Goal: Check status

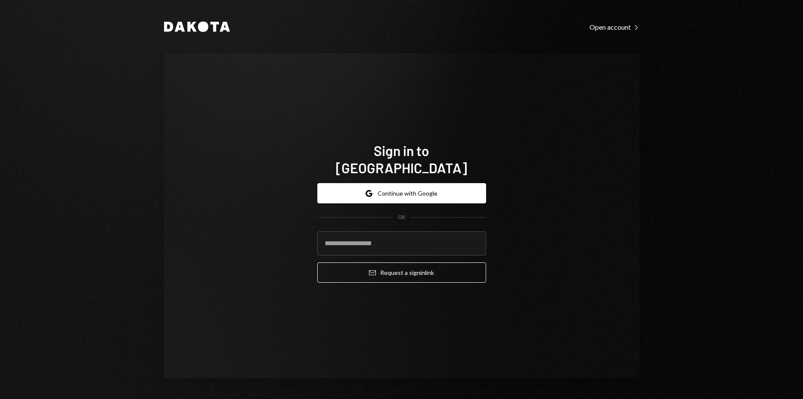
type input "**********"
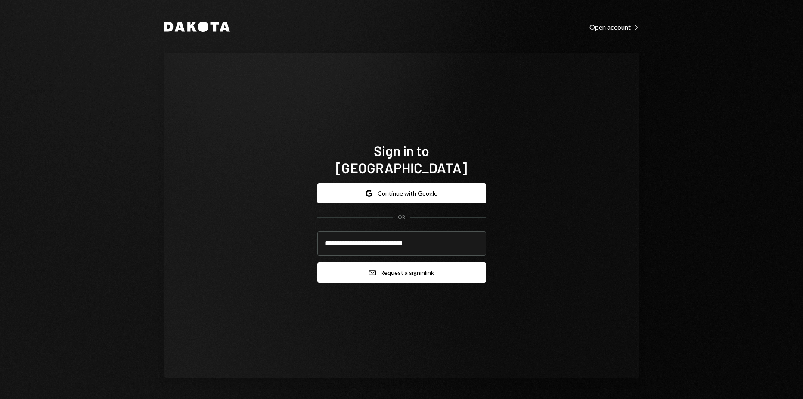
click at [415, 262] on button "Email Request a sign in link" at bounding box center [401, 272] width 169 height 20
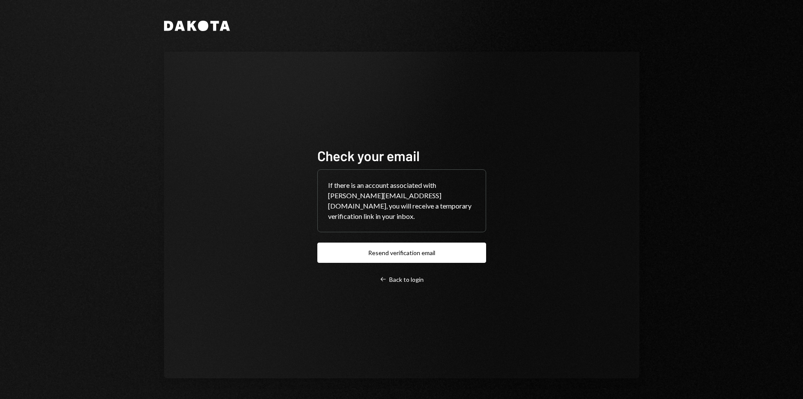
click at [308, 207] on div "Check your email If there is an account associated with harrison@autonomousproj…" at bounding box center [401, 214] width 189 height 205
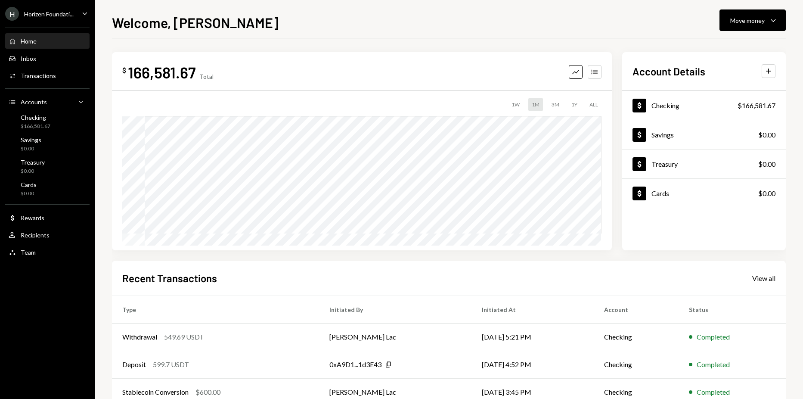
click at [42, 18] on div "H Horizen Foundati..." at bounding box center [39, 14] width 68 height 14
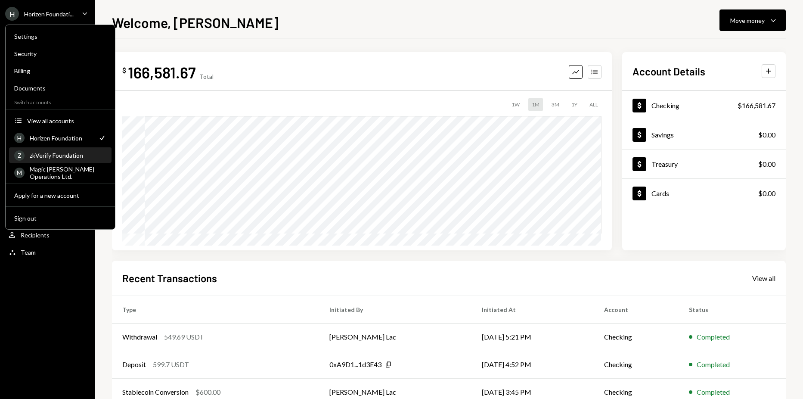
click at [47, 157] on div "zkVerify Foundation" at bounding box center [68, 155] width 77 height 7
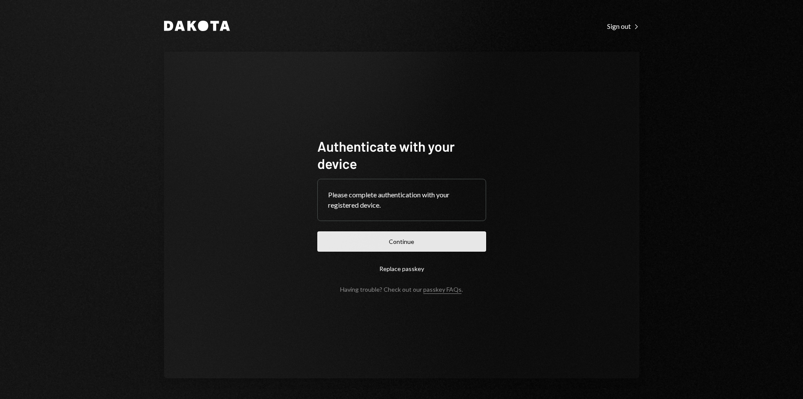
click at [377, 245] on button "Continue" at bounding box center [401, 241] width 169 height 20
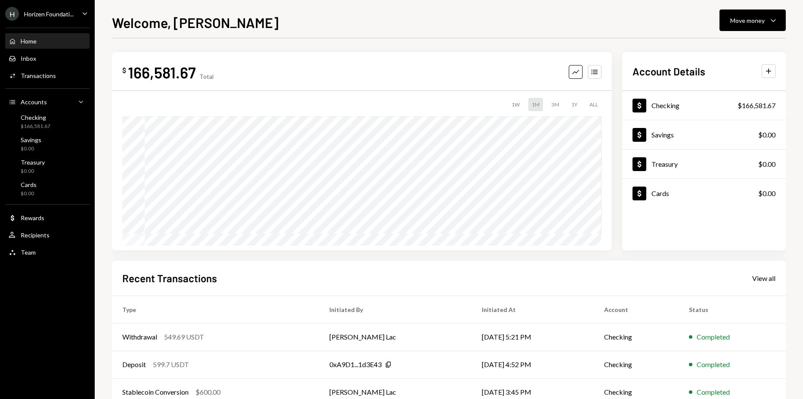
click at [74, 16] on div "Horizen Foundati..." at bounding box center [49, 13] width 50 height 7
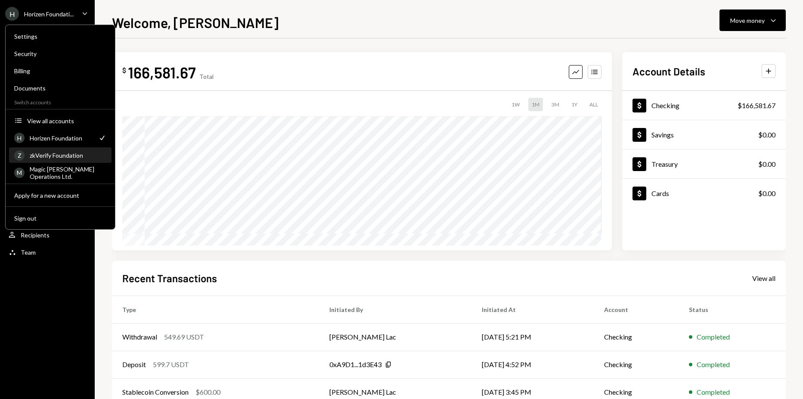
click at [55, 157] on div "zkVerify Foundation" at bounding box center [68, 155] width 77 height 7
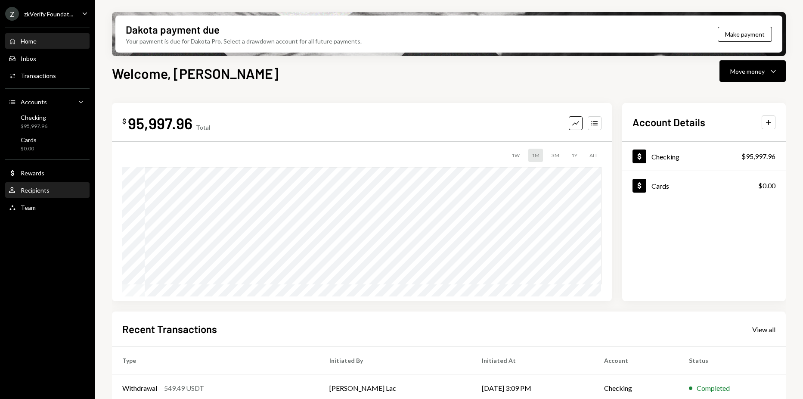
click at [47, 190] on div "Recipients" at bounding box center [35, 189] width 29 height 7
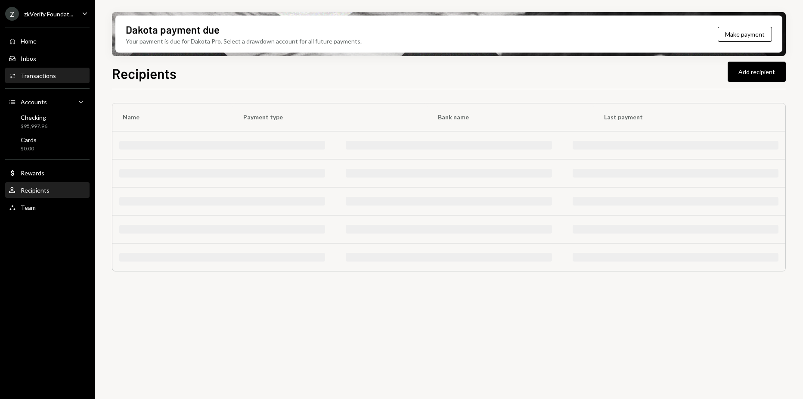
click at [48, 75] on div "Transactions" at bounding box center [38, 75] width 35 height 7
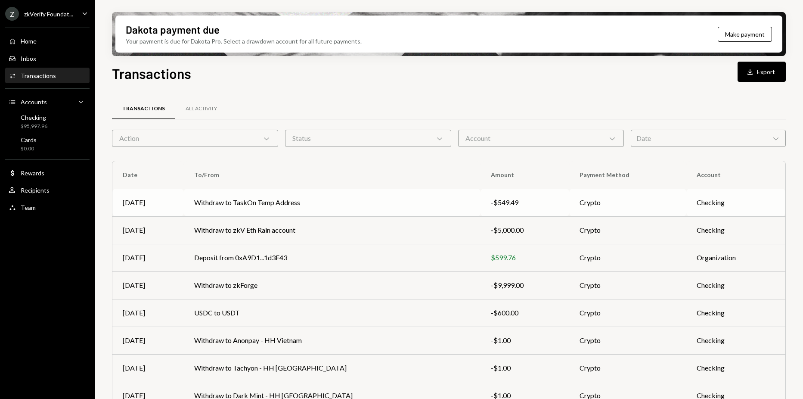
click at [379, 204] on td "Withdraw to TaskOn Temp Address" at bounding box center [332, 203] width 297 height 28
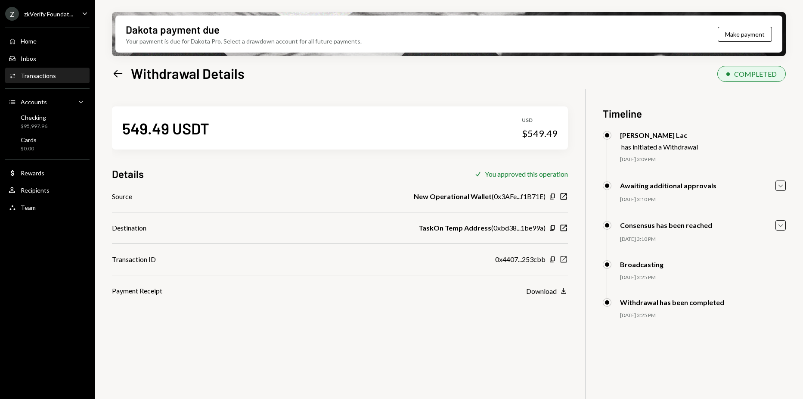
click at [563, 260] on icon "button" at bounding box center [564, 259] width 6 height 6
